Goal: Task Accomplishment & Management: Use online tool/utility

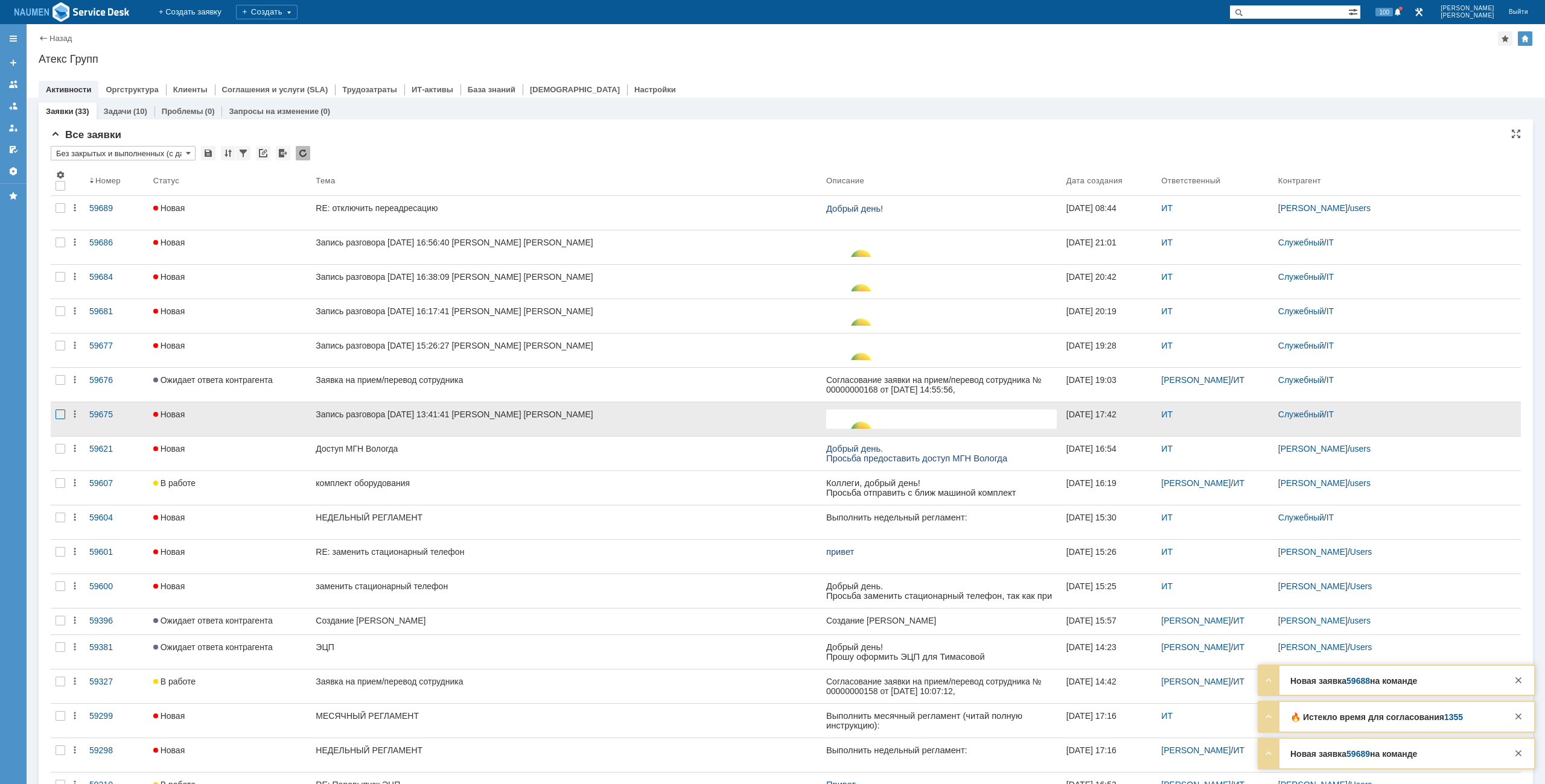
click at [56, 410] on div at bounding box center [61, 414] width 9 height 9
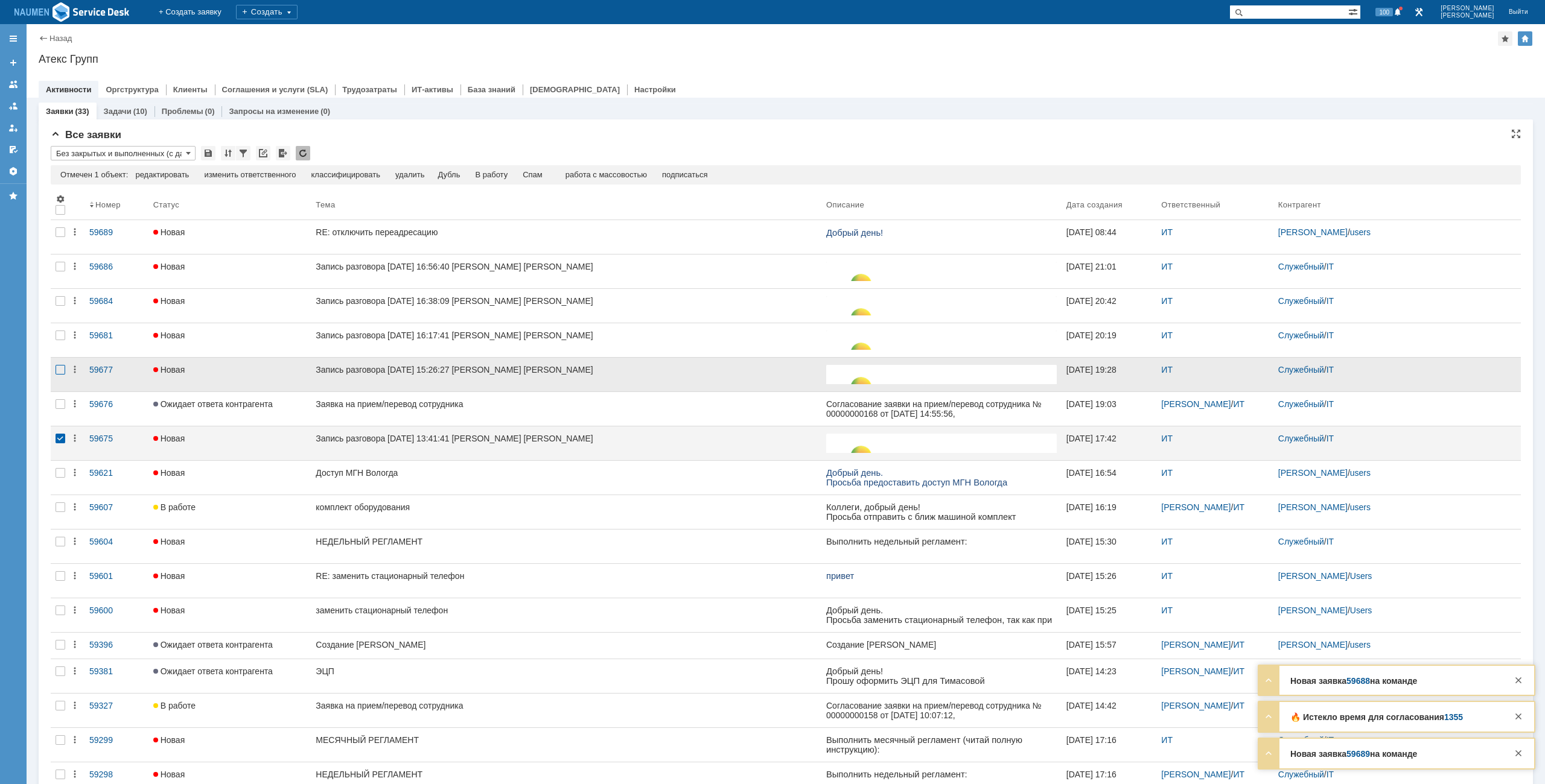
click at [56, 372] on div at bounding box center [61, 370] width 9 height 9
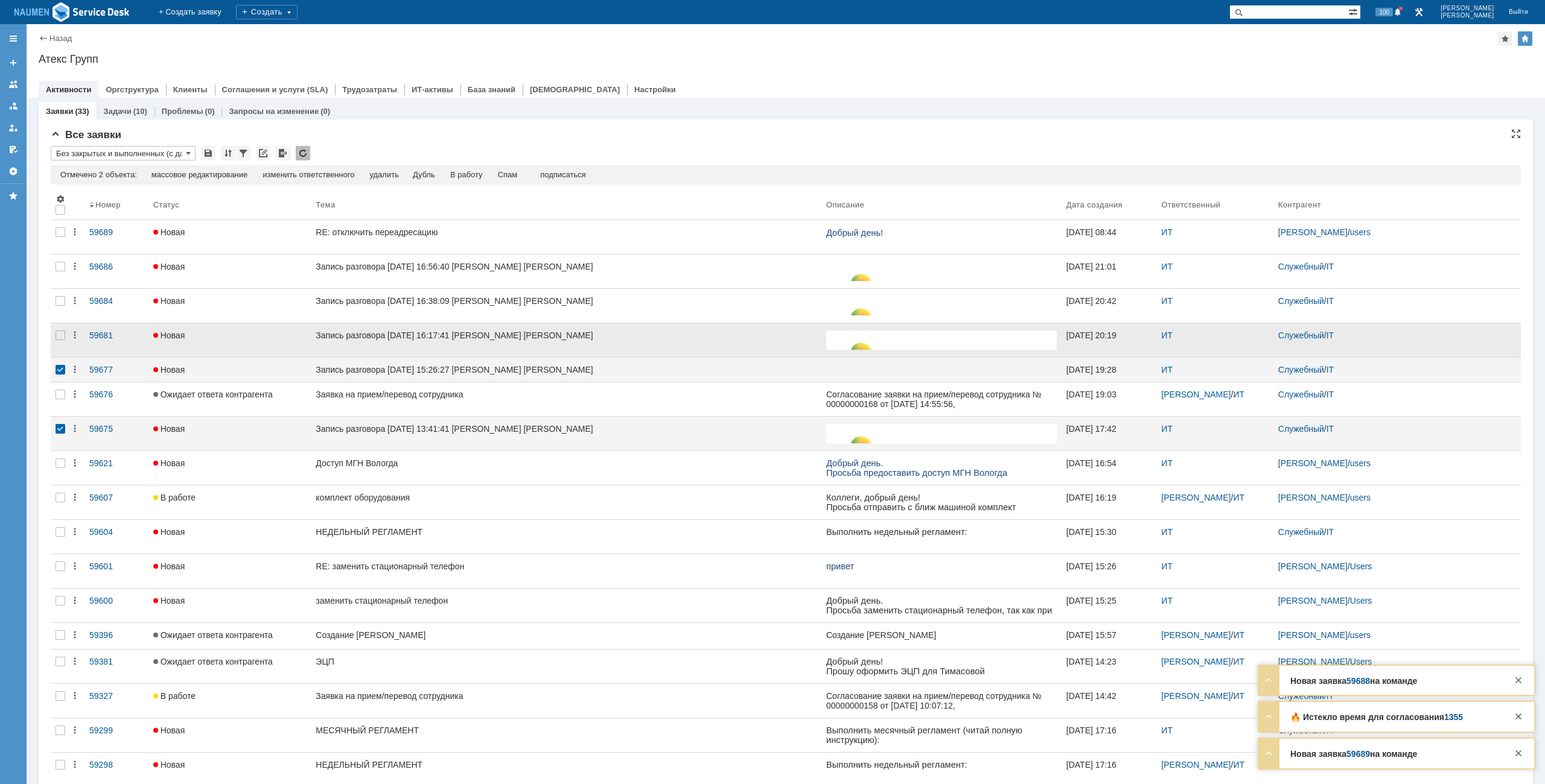
click at [66, 344] on div at bounding box center [60, 340] width 20 height 34
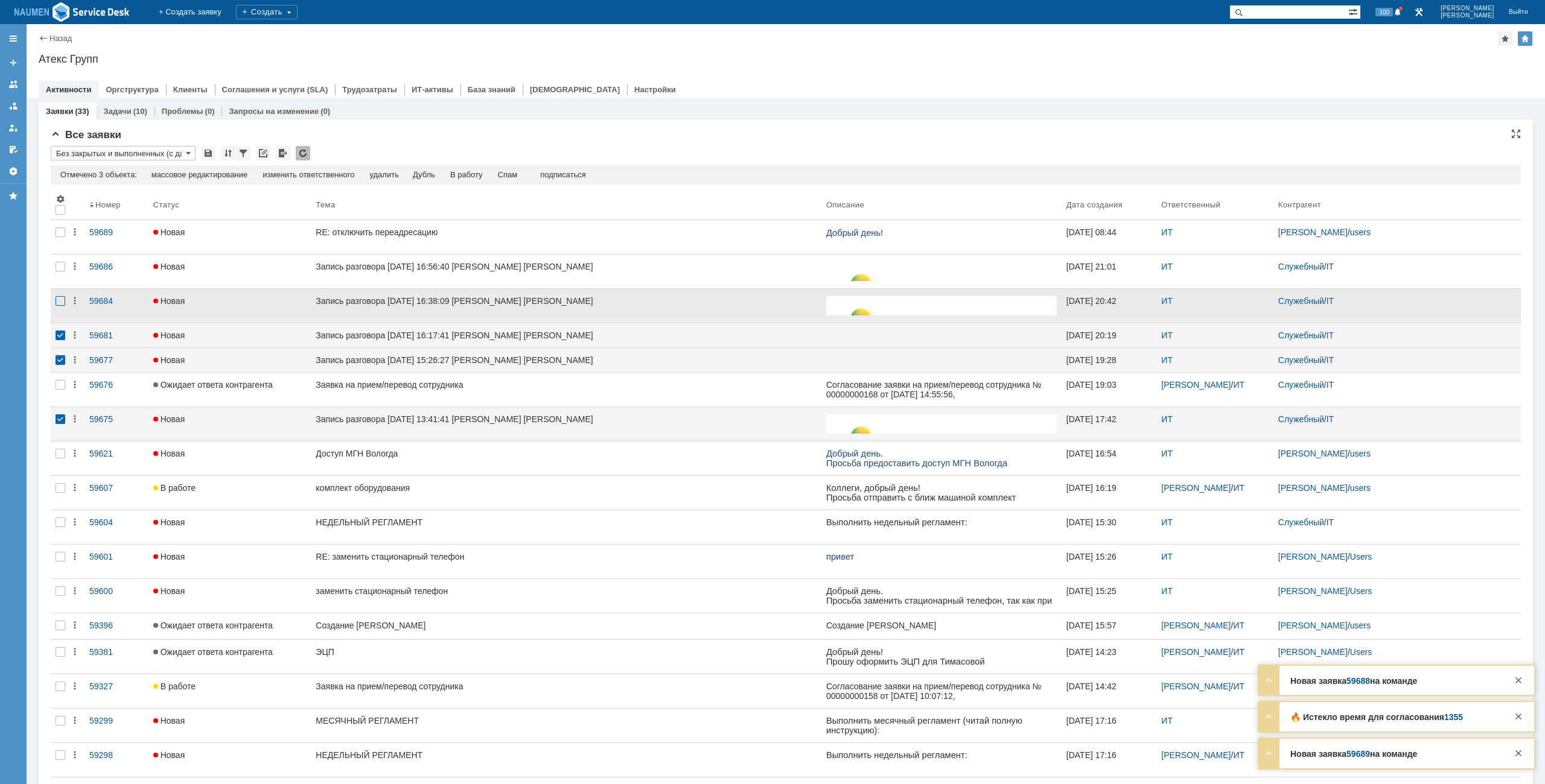
click at [62, 304] on div at bounding box center [61, 301] width 9 height 9
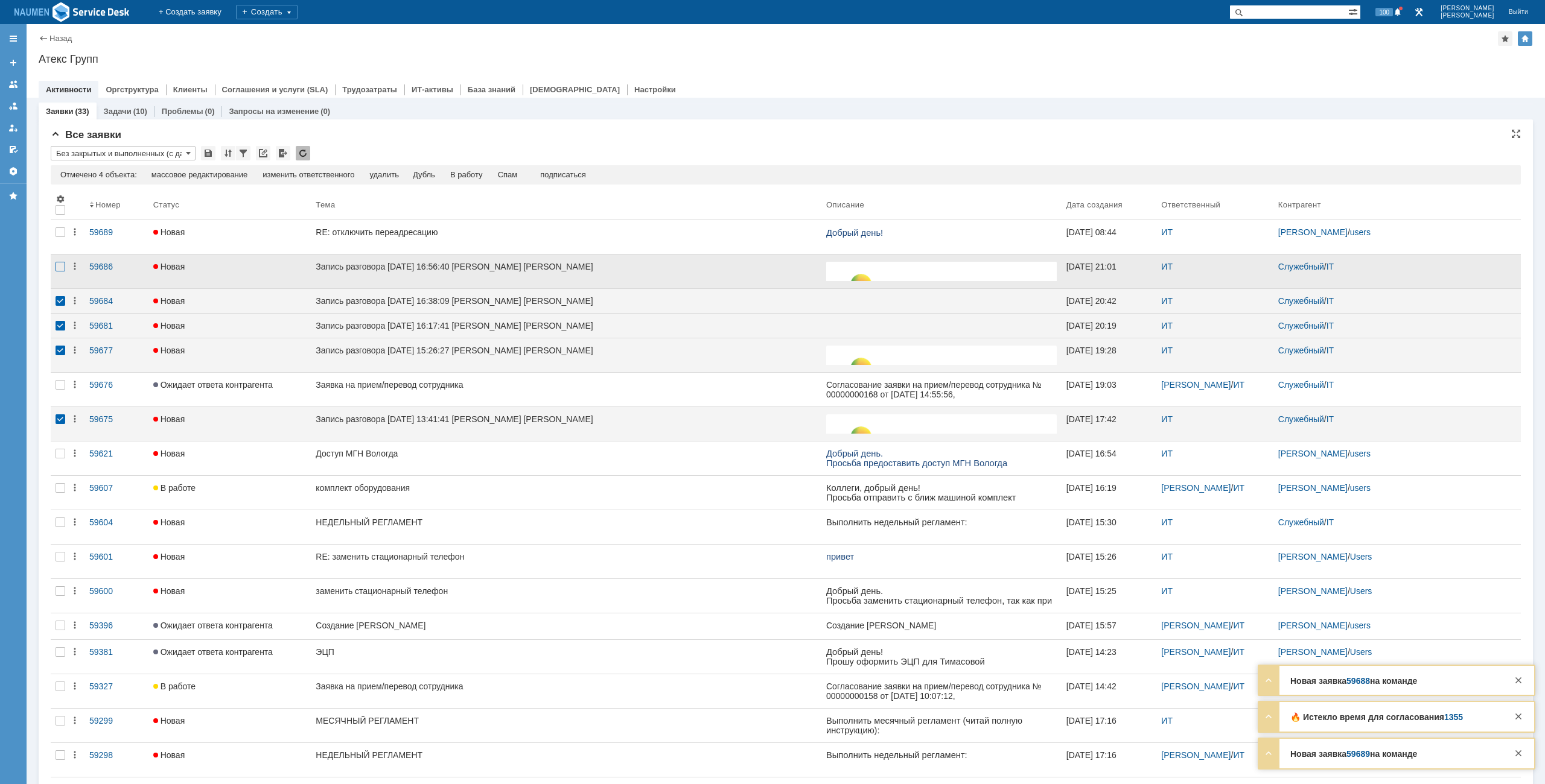
click at [63, 271] on div at bounding box center [61, 266] width 9 height 9
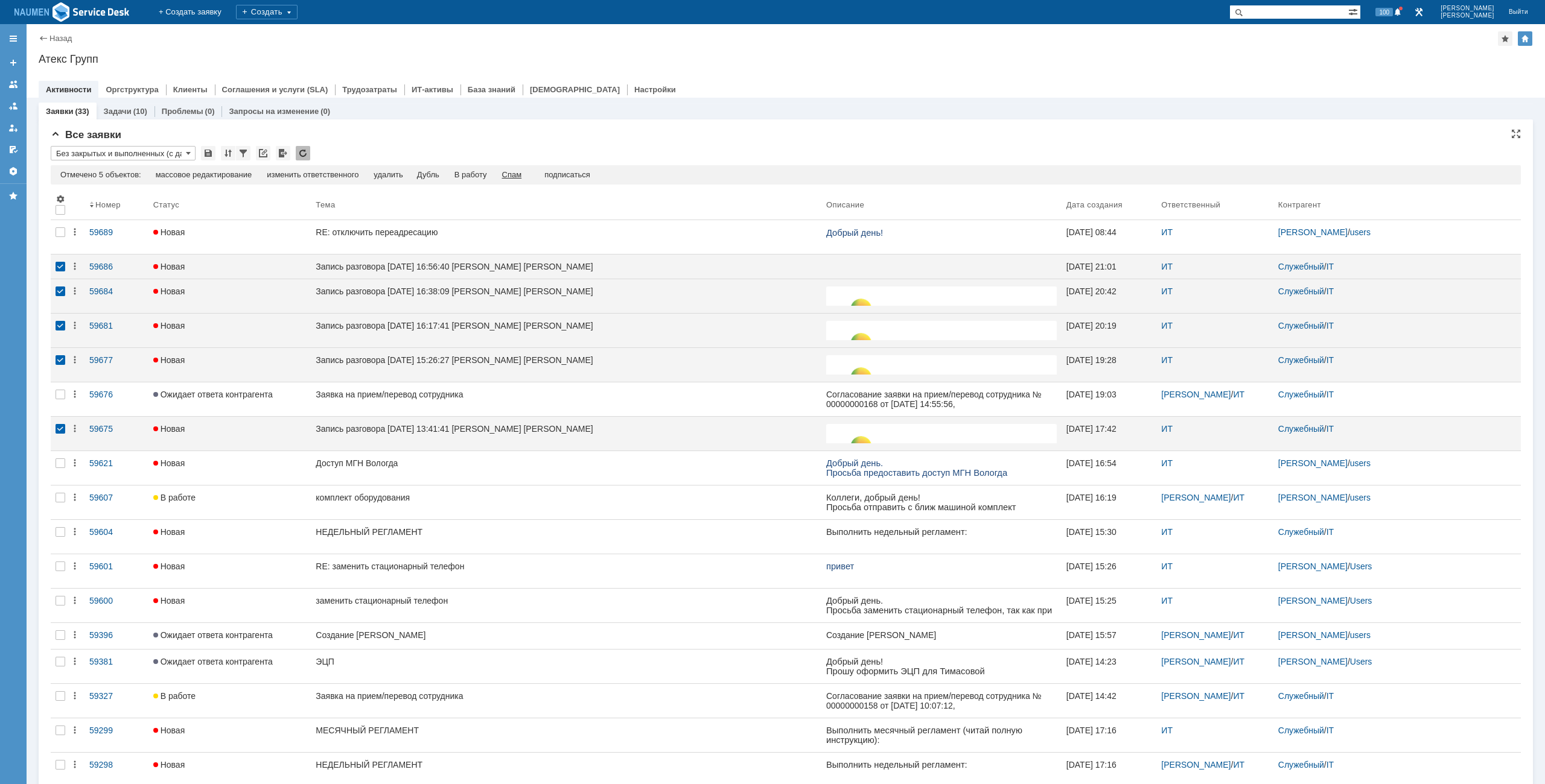
click at [522, 179] on div "Спам" at bounding box center [512, 175] width 20 height 9
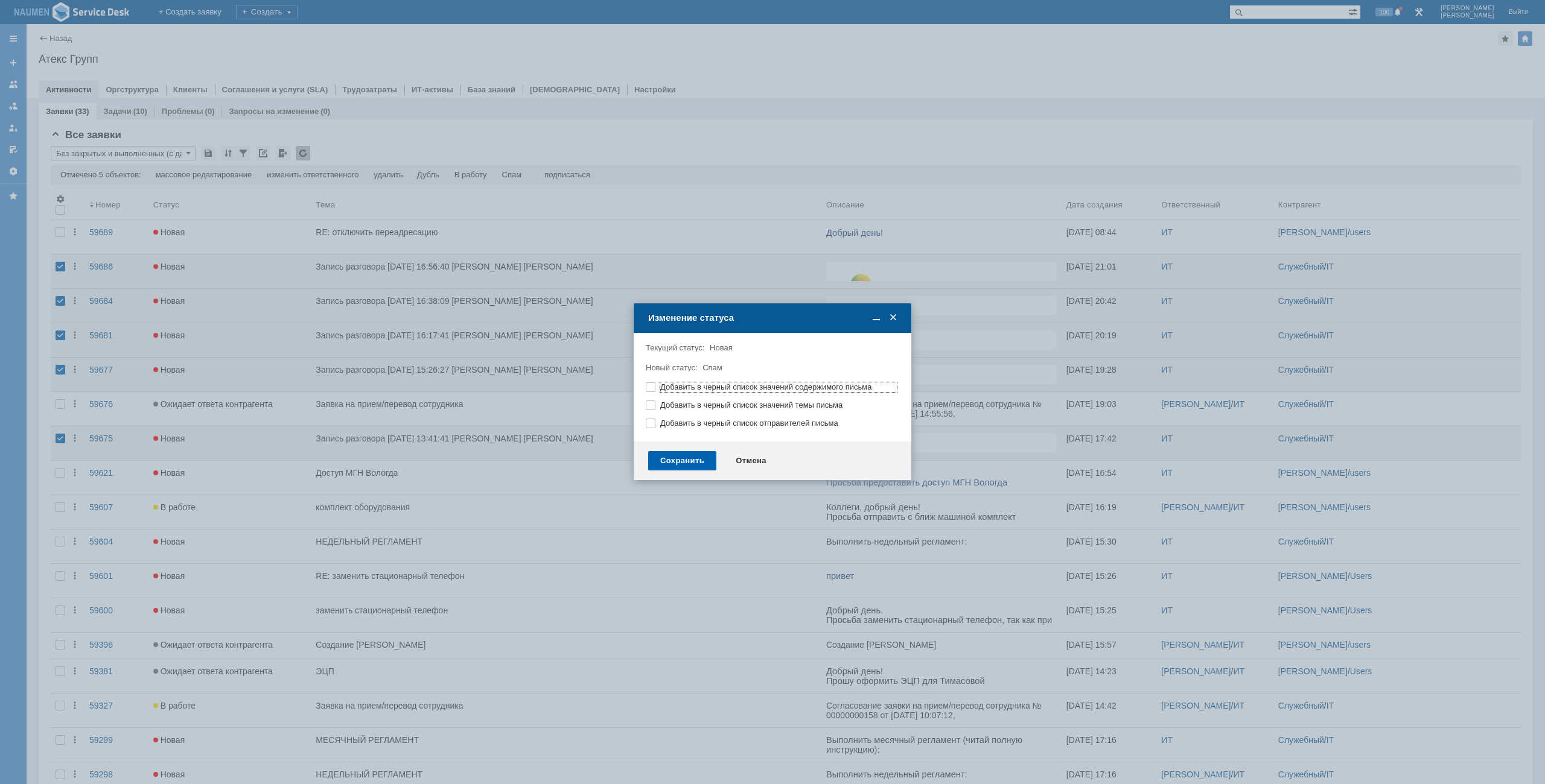
click at [681, 453] on div "Сохранить" at bounding box center [682, 461] width 68 height 19
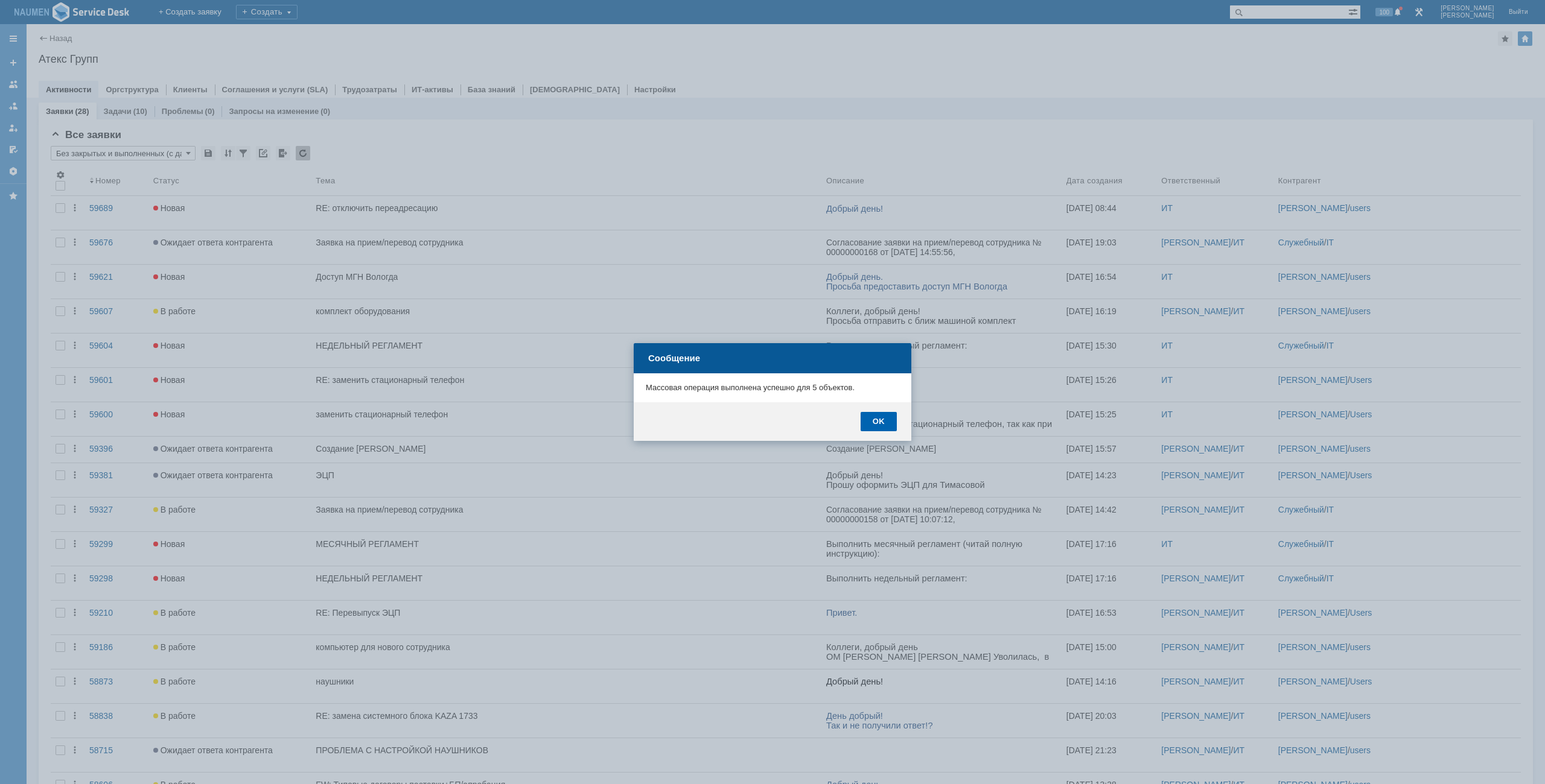
click at [867, 425] on div "OK" at bounding box center [878, 422] width 36 height 19
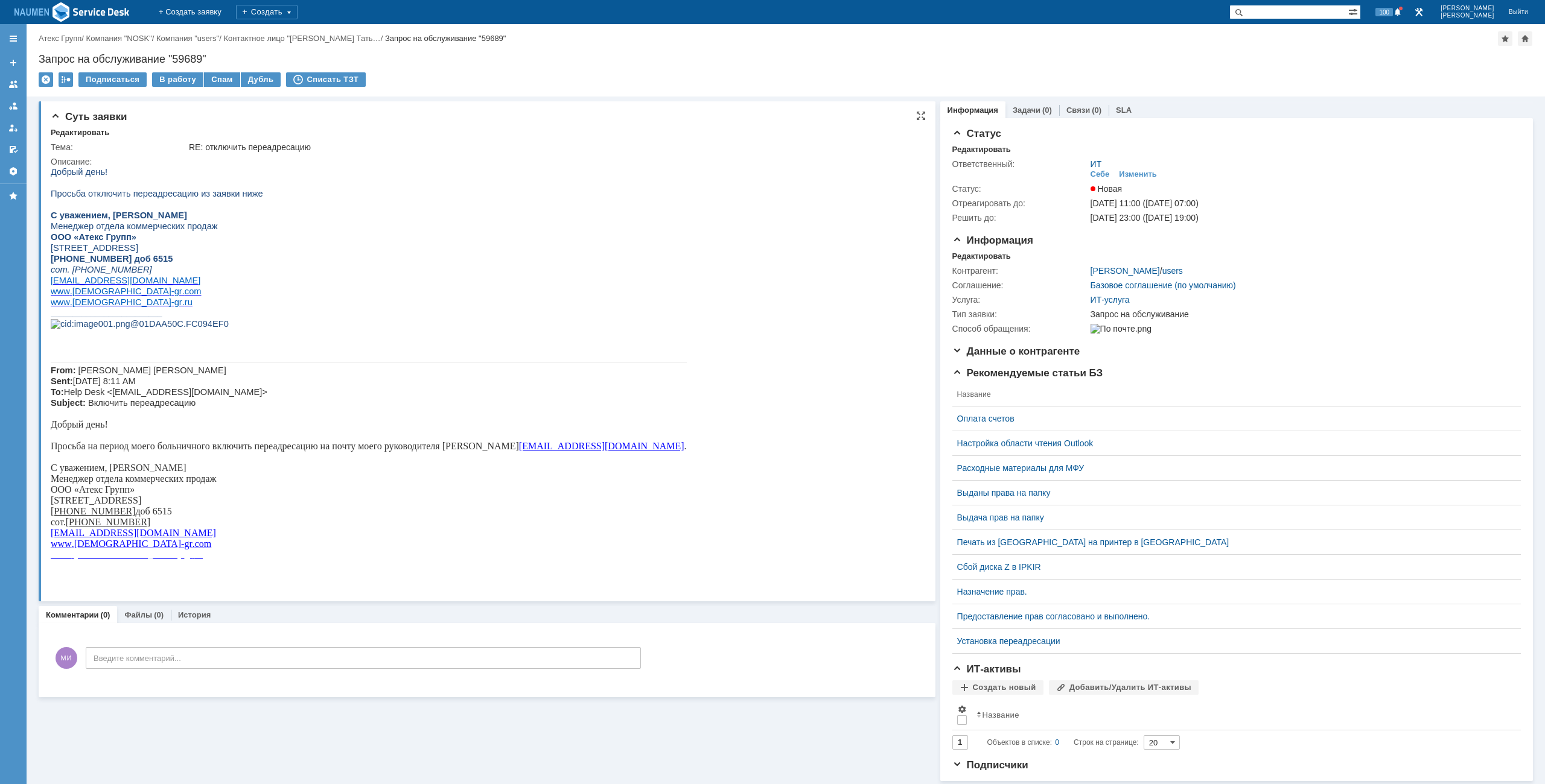
click at [381, 206] on p at bounding box center [369, 204] width 636 height 11
